Goal: Task Accomplishment & Management: Manage account settings

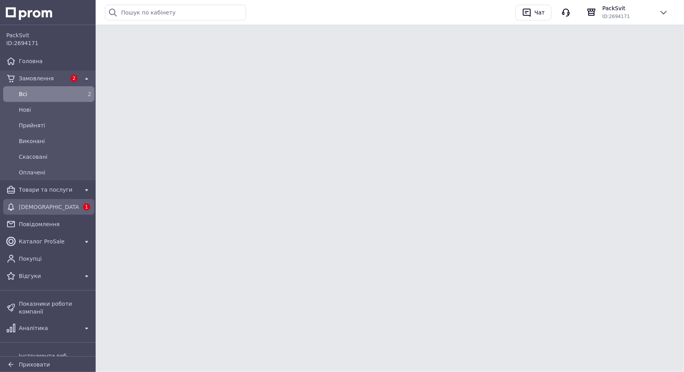
click at [25, 212] on div "[DEMOGRAPHIC_DATA]" at bounding box center [48, 207] width 63 height 11
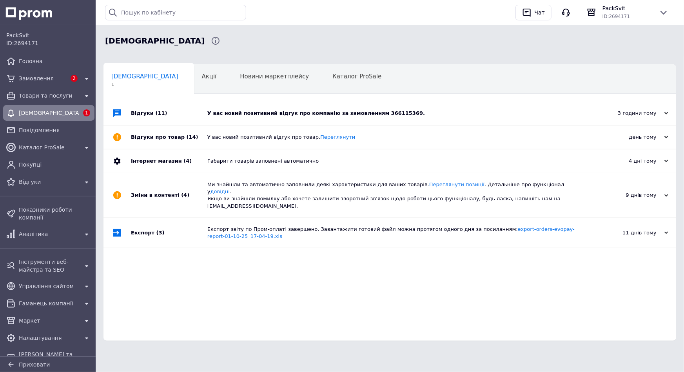
click at [274, 114] on div "У вас новий позитивний відгук про компанію за замовленням 366115369." at bounding box center [398, 113] width 383 height 7
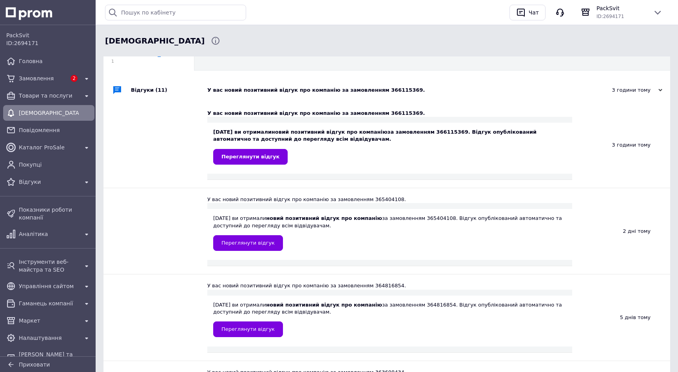
scroll to position [35, 0]
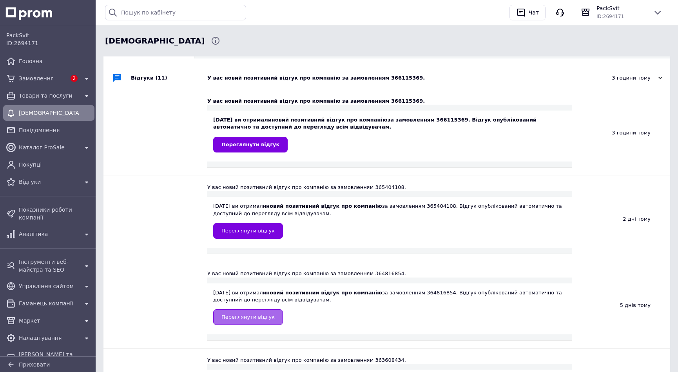
click at [243, 317] on span "Переглянути відгук" at bounding box center [248, 317] width 53 height 6
click at [250, 146] on span "Переглянути відгук" at bounding box center [251, 145] width 58 height 6
click at [257, 231] on span "Переглянути відгук" at bounding box center [248, 231] width 53 height 6
click at [30, 82] on div "Замовлення" at bounding box center [42, 78] width 51 height 11
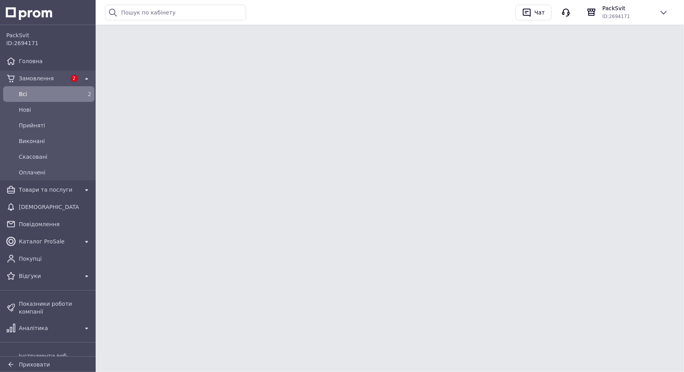
click at [27, 99] on div "Всi" at bounding box center [47, 94] width 60 height 11
click at [27, 95] on span "Всi" at bounding box center [47, 94] width 57 height 8
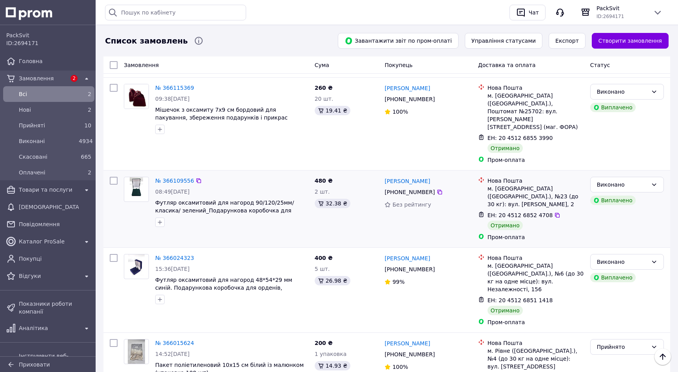
scroll to position [606, 0]
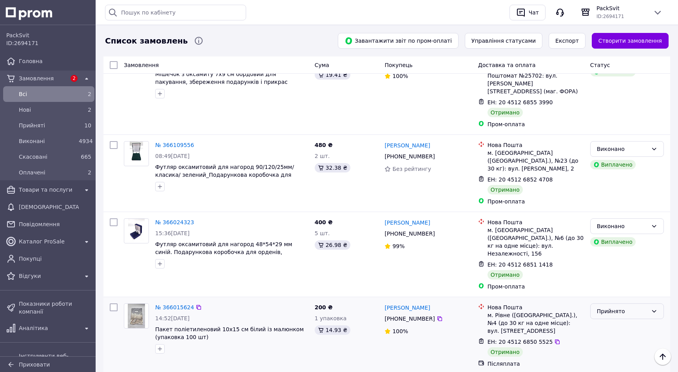
click at [614, 307] on div "Прийнято" at bounding box center [622, 311] width 51 height 9
click at [611, 267] on li "Виконано" at bounding box center [627, 270] width 73 height 14
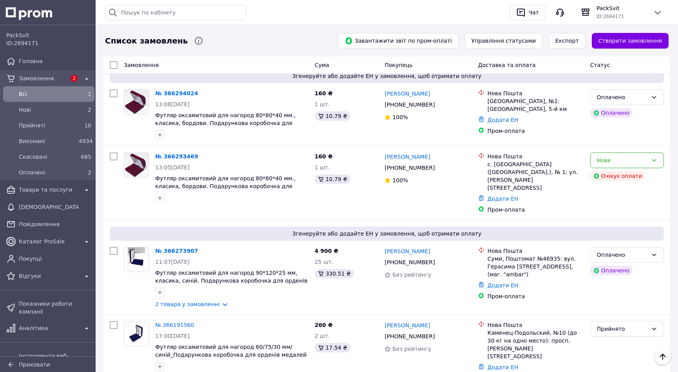
scroll to position [107, 0]
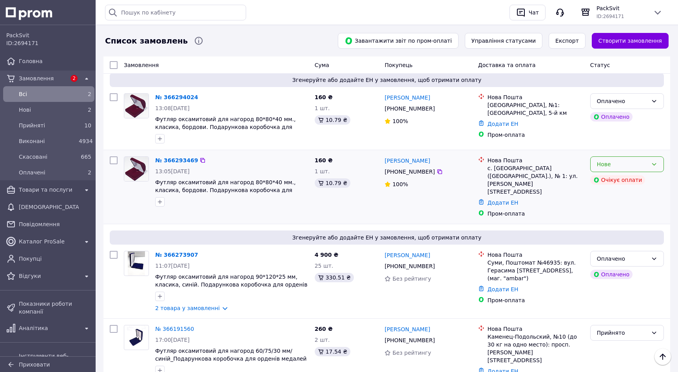
click at [653, 166] on icon at bounding box center [654, 164] width 6 height 6
click at [613, 208] on li "Скасовано" at bounding box center [627, 209] width 73 height 14
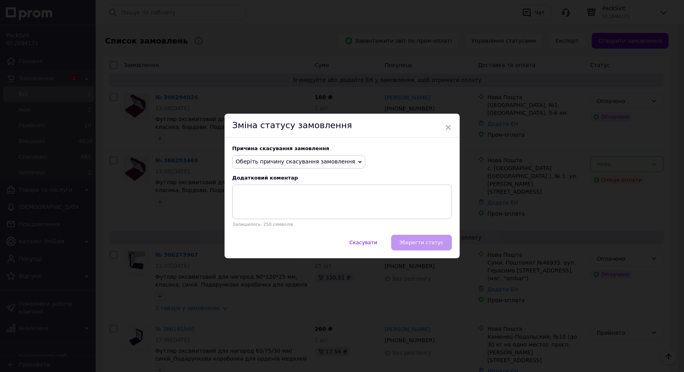
click at [358, 162] on icon at bounding box center [360, 162] width 4 height 4
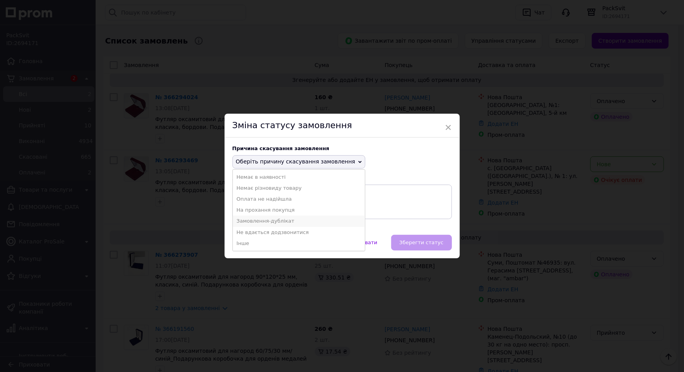
click at [278, 219] on li "Замовлення-дублікат" at bounding box center [299, 221] width 133 height 11
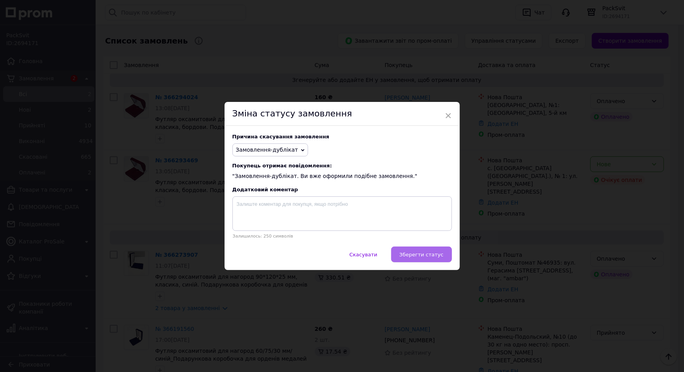
click at [414, 255] on span "Зберегти статус" at bounding box center [422, 255] width 44 height 6
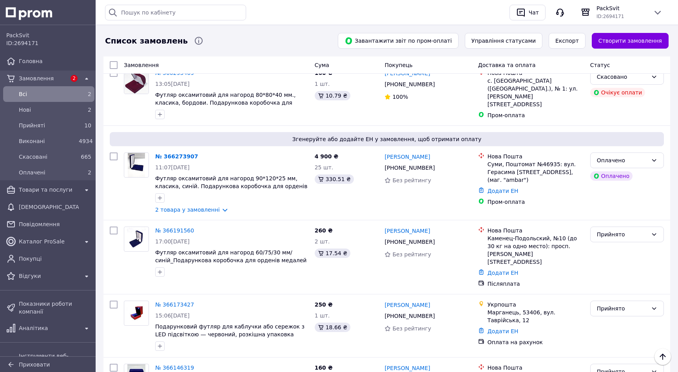
scroll to position [214, 0]
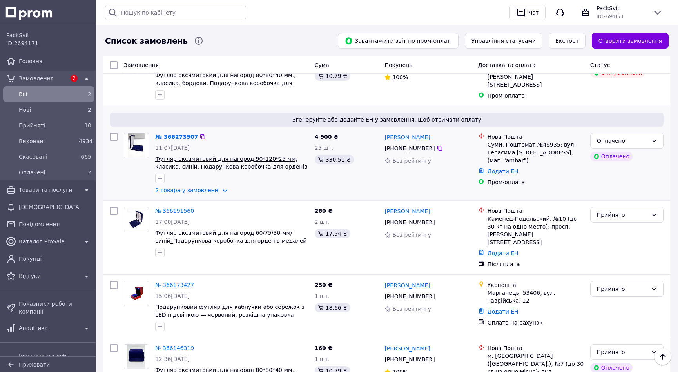
click at [235, 161] on span "Футляр оксамитовий для нагород 90*120*25 мм, класика, синій. Подарункова коробо…" at bounding box center [231, 167] width 153 height 22
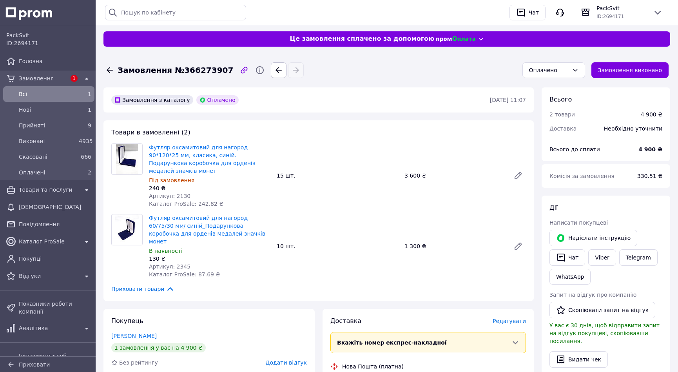
click at [108, 71] on icon at bounding box center [110, 70] width 6 height 6
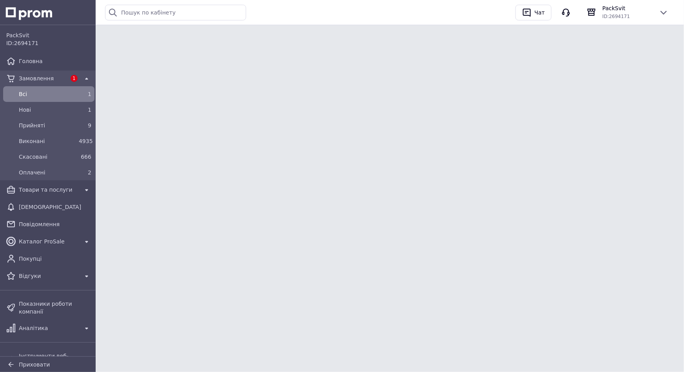
click at [29, 78] on span "Замовлення" at bounding box center [42, 79] width 47 height 8
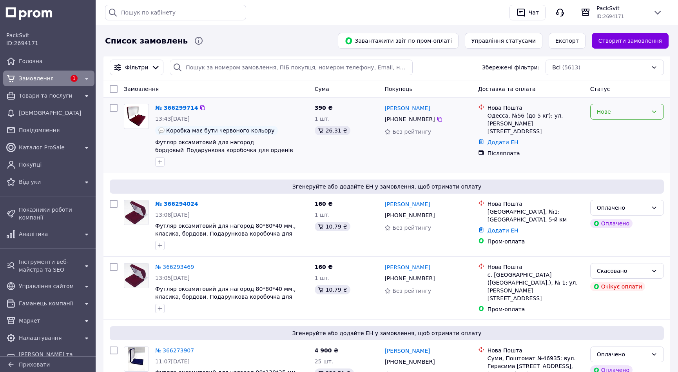
click at [654, 111] on icon at bounding box center [654, 112] width 6 height 6
click at [607, 132] on li "Прийнято" at bounding box center [627, 129] width 73 height 14
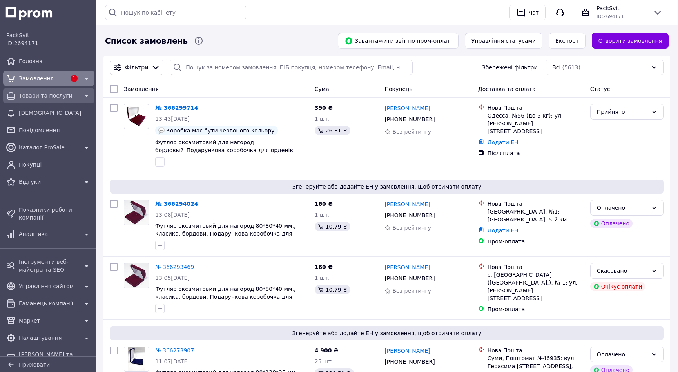
click at [33, 95] on span "Товари та послуги" at bounding box center [49, 96] width 60 height 8
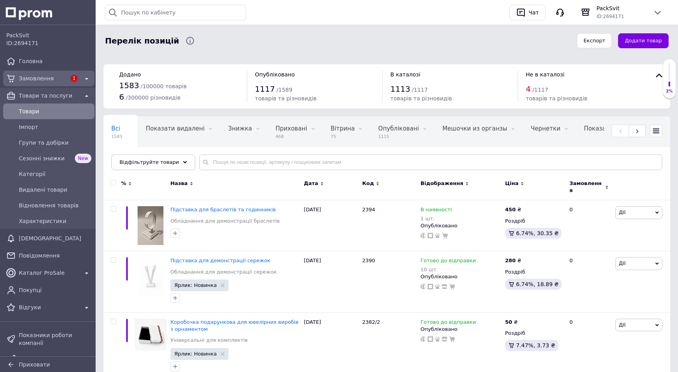
click at [21, 78] on span "Замовлення" at bounding box center [42, 79] width 47 height 8
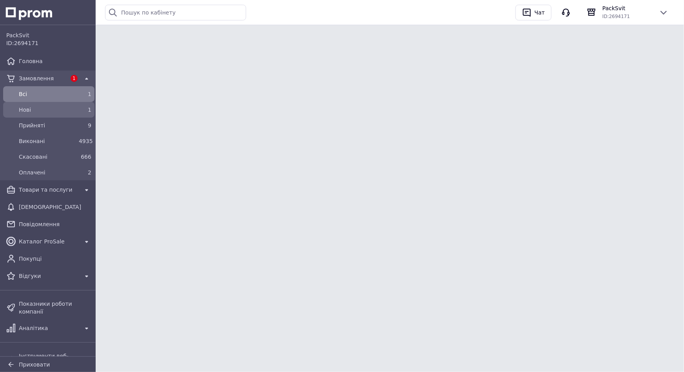
click at [20, 105] on div "Нові" at bounding box center [47, 109] width 60 height 11
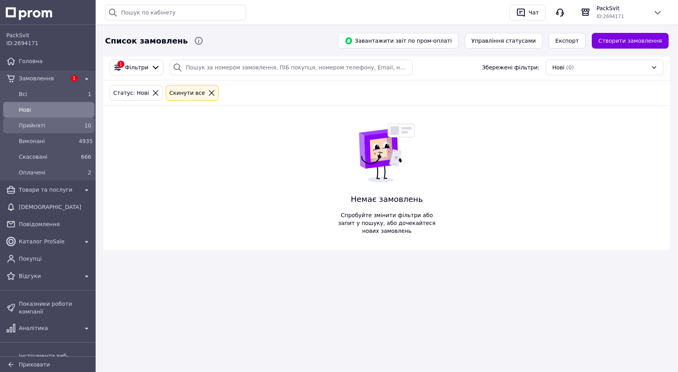
click at [31, 123] on span "Прийняті" at bounding box center [47, 126] width 57 height 8
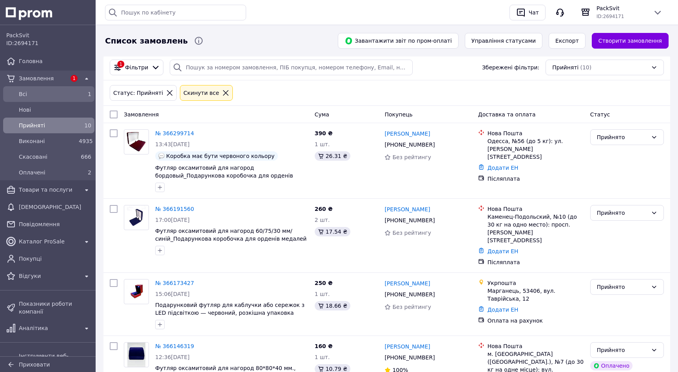
click at [37, 96] on span "Всi" at bounding box center [47, 94] width 57 height 8
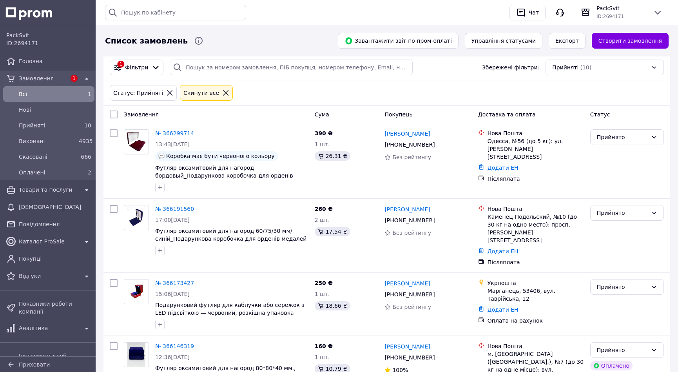
click at [222, 90] on icon at bounding box center [225, 92] width 7 height 7
